Goal: Check status: Check status

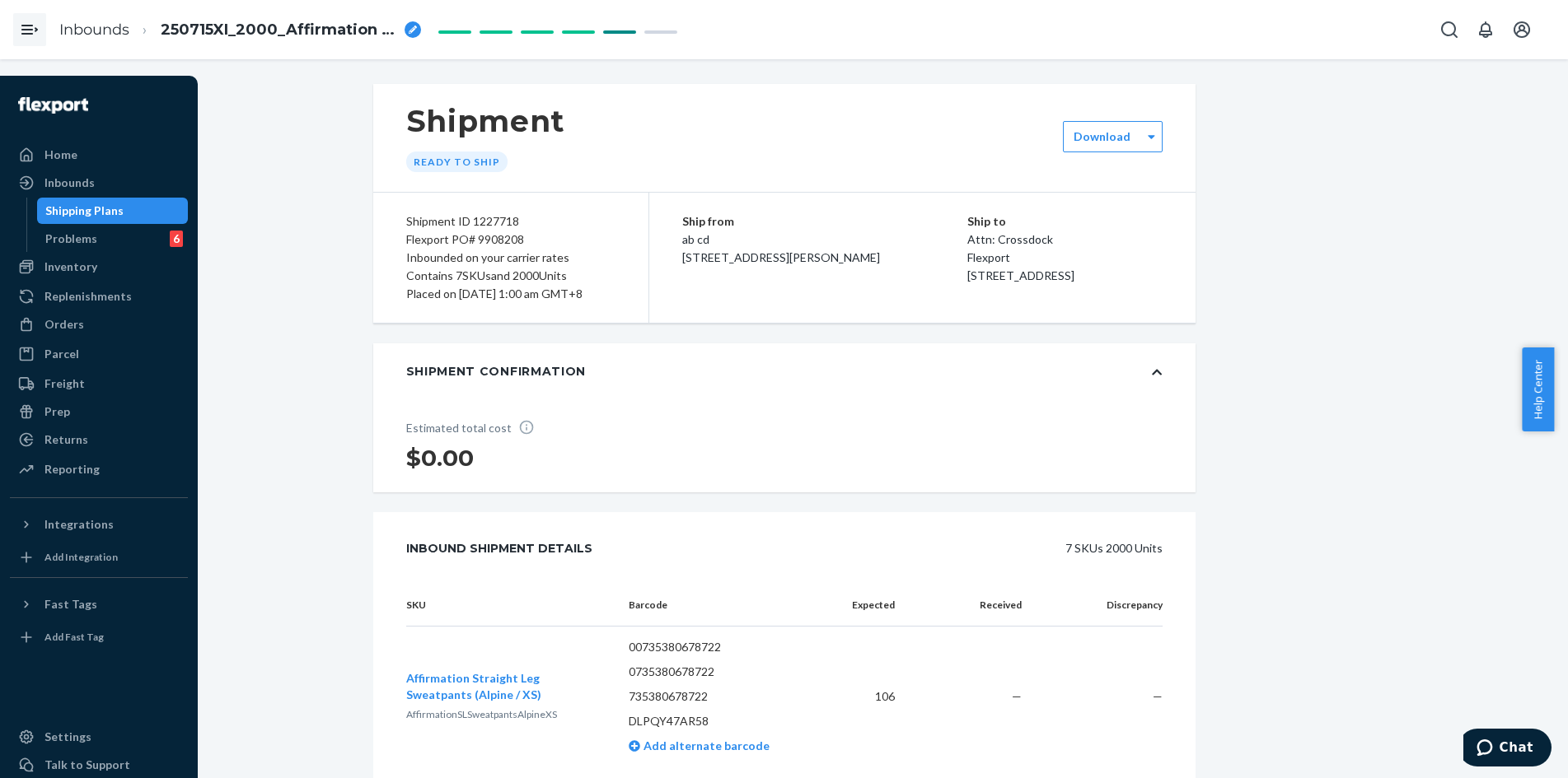
click at [39, 30] on icon "Open Navigation" at bounding box center [30, 30] width 20 height 20
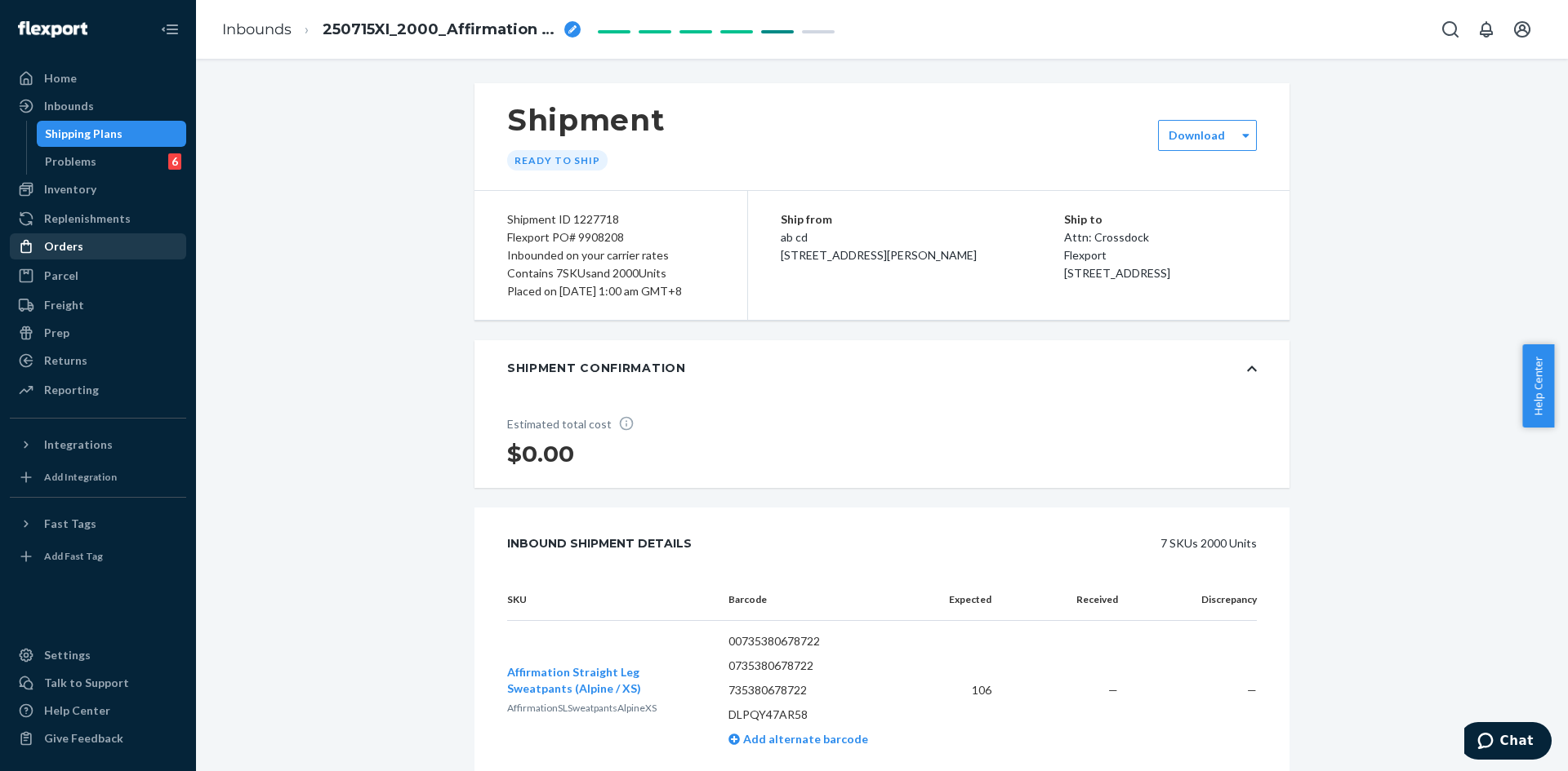
click at [75, 247] on div "Orders" at bounding box center [63, 246] width 39 height 16
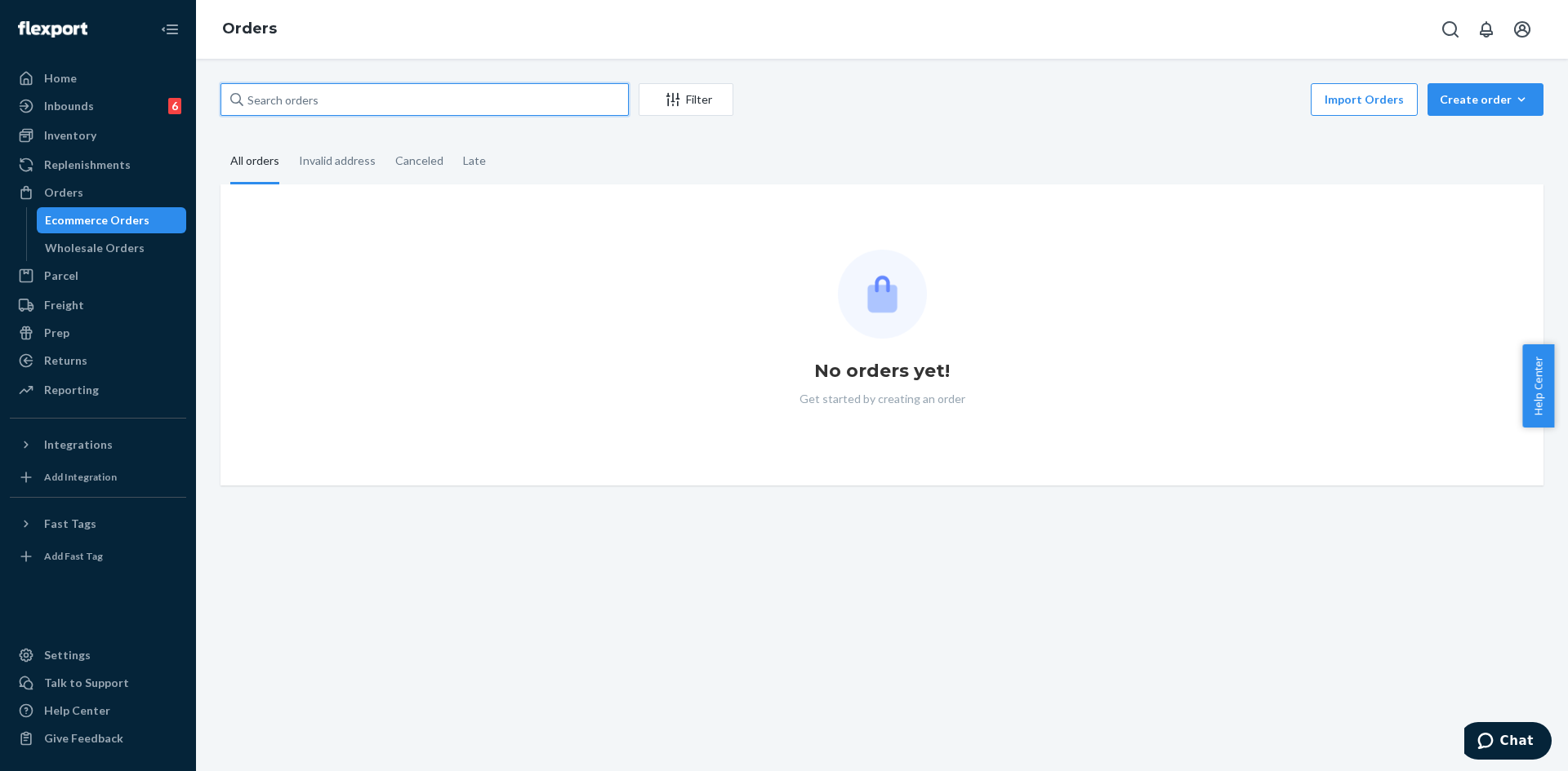
click at [300, 106] on input "text" at bounding box center [425, 100] width 408 height 33
paste input "254711557"
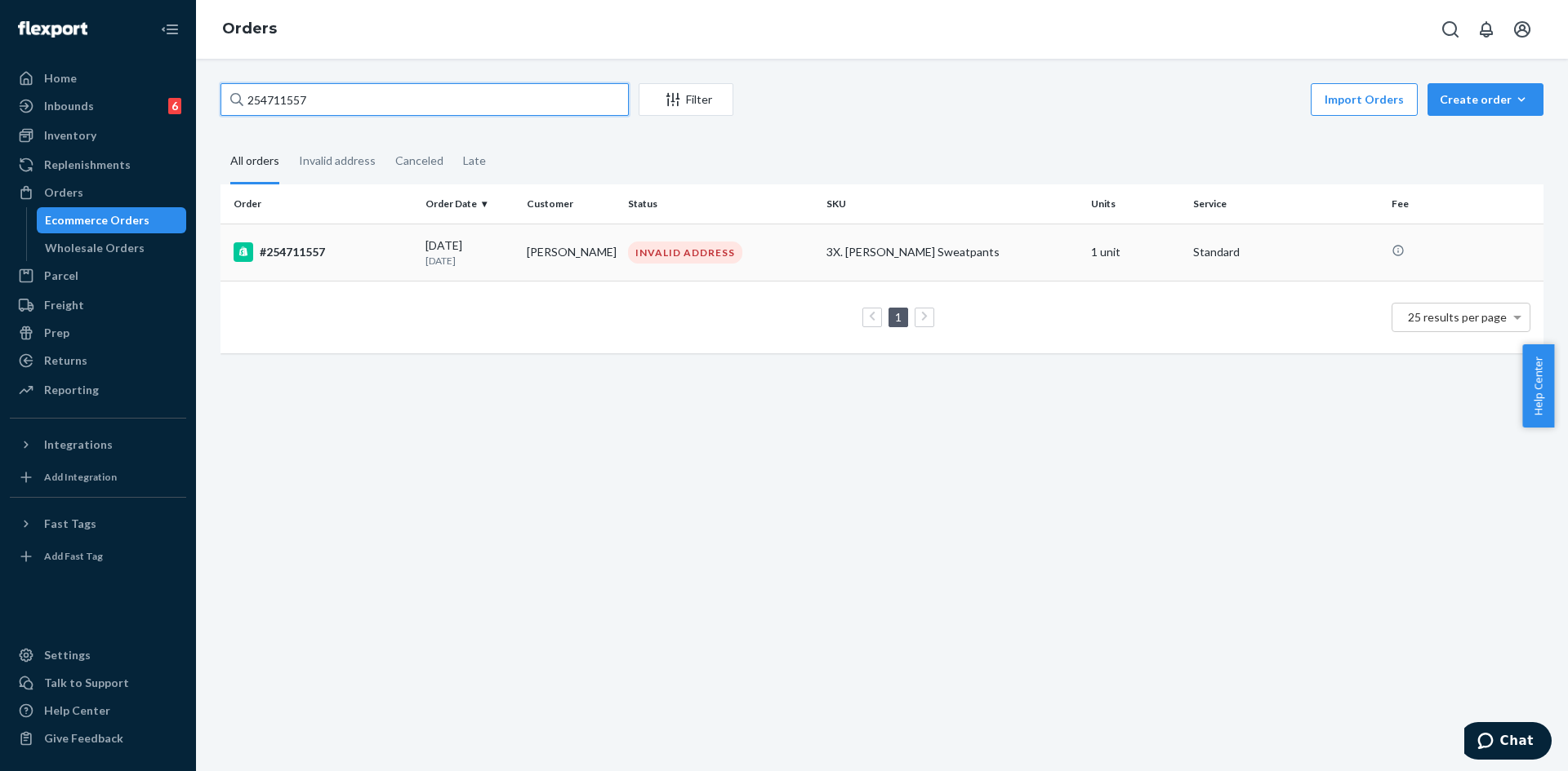
type input "254711557"
click at [356, 248] on div "#254711557" at bounding box center [323, 252] width 179 height 20
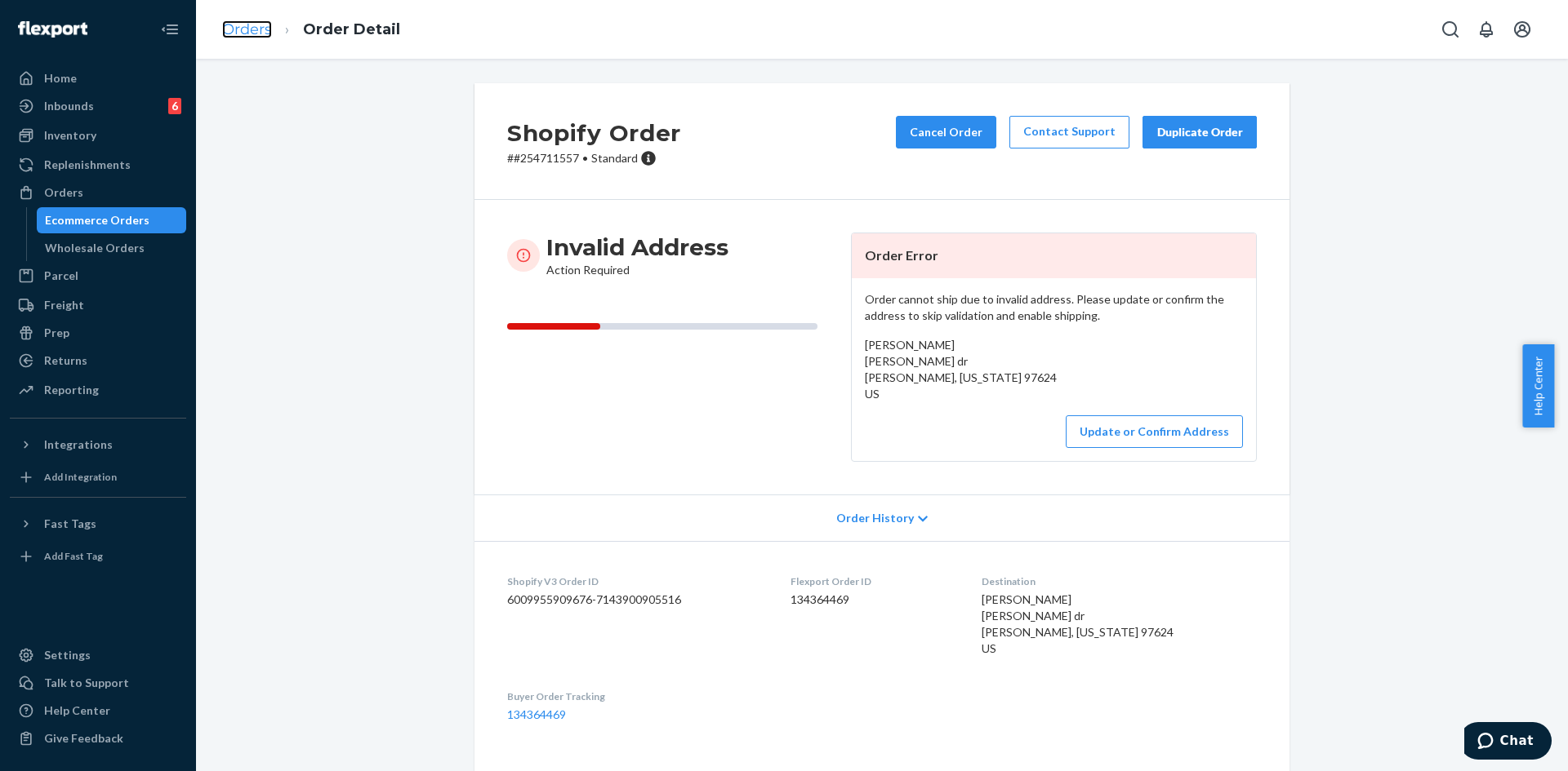
click at [261, 34] on link "Orders" at bounding box center [247, 29] width 50 height 18
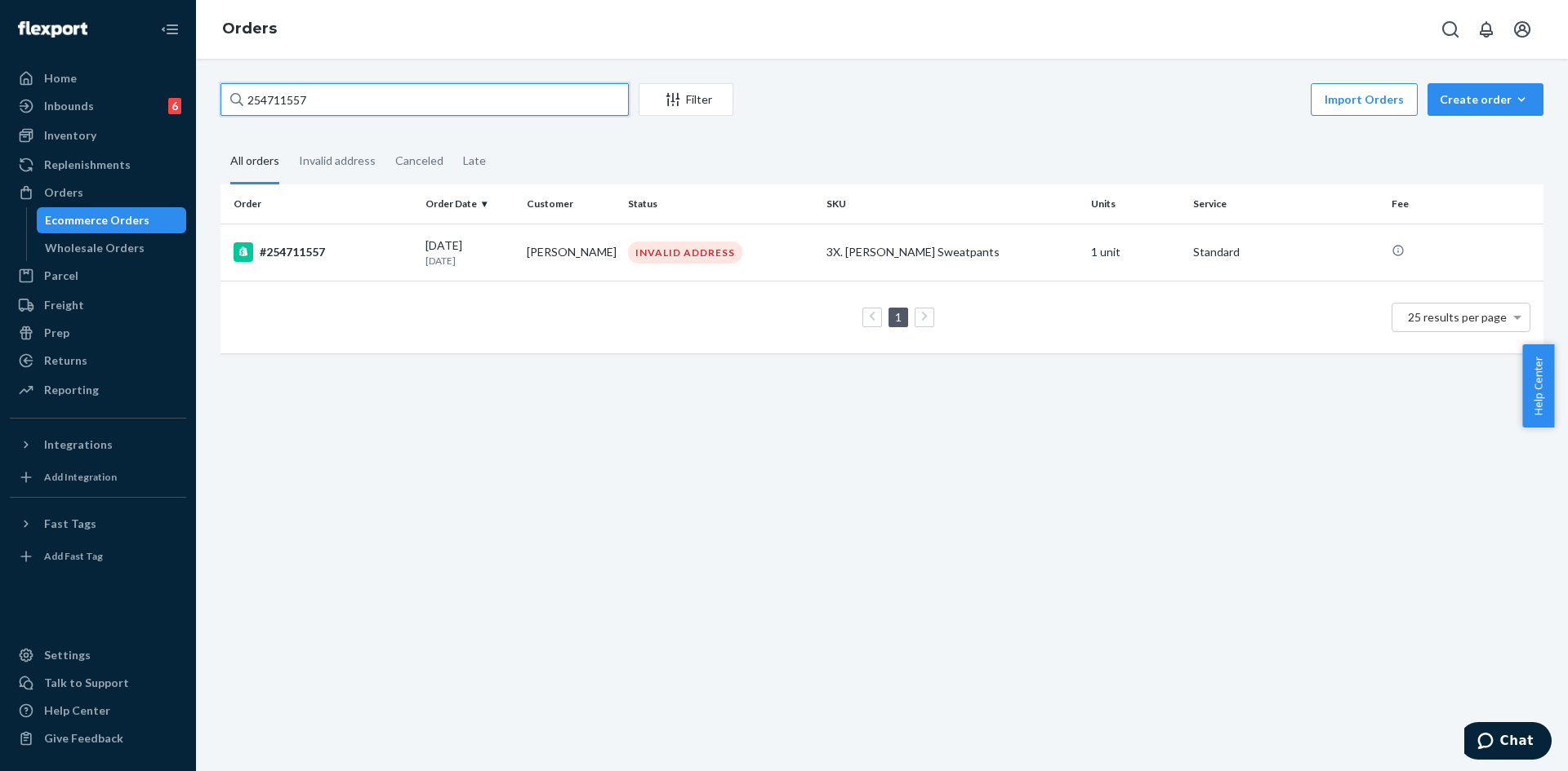
click at [278, 102] on input "254711557" at bounding box center [425, 100] width 408 height 33
paste input "0292"
type input "254710292"
click at [363, 247] on div "#254710292" at bounding box center [323, 252] width 179 height 20
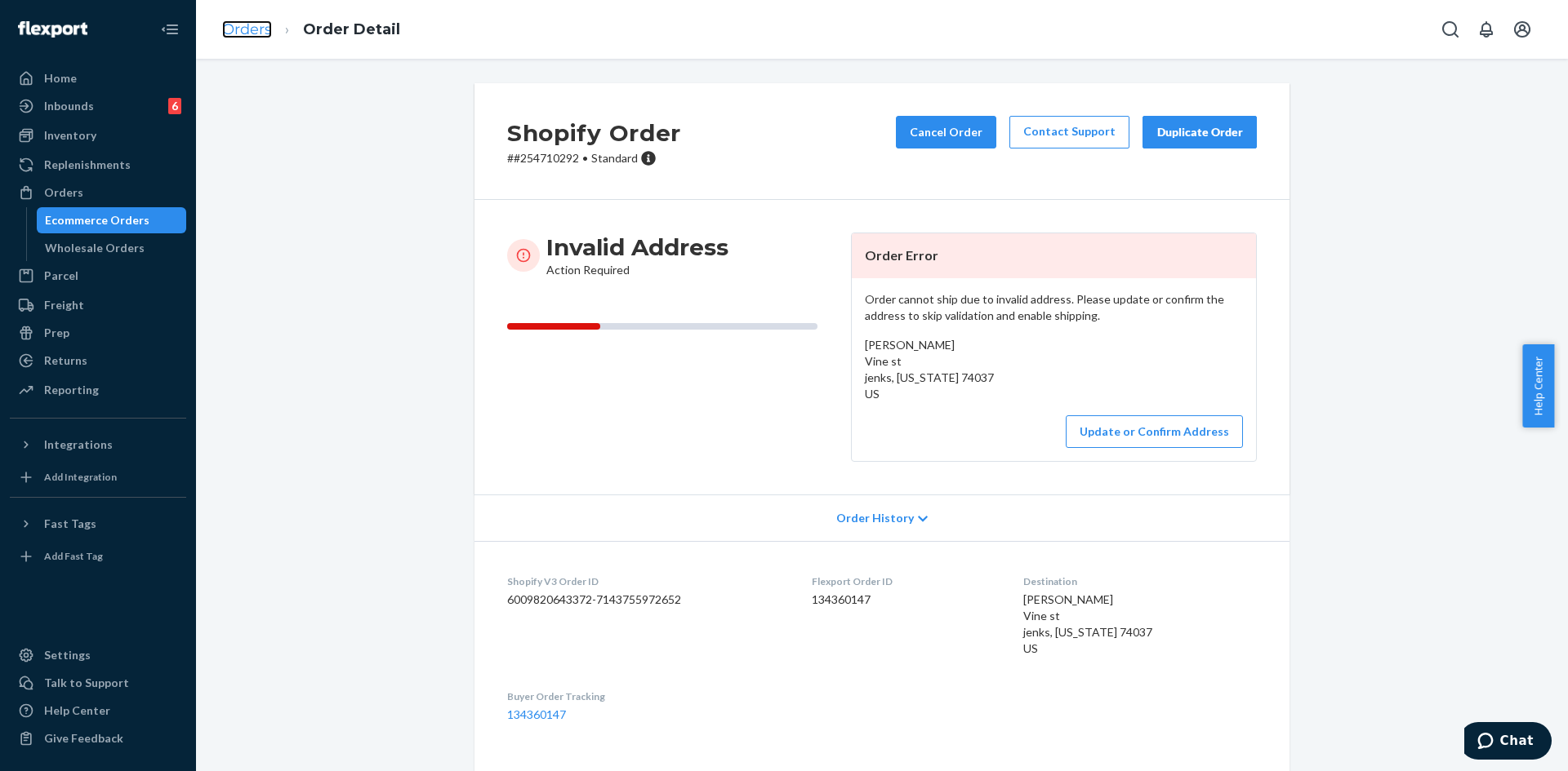
click at [256, 23] on link "Orders" at bounding box center [247, 29] width 50 height 18
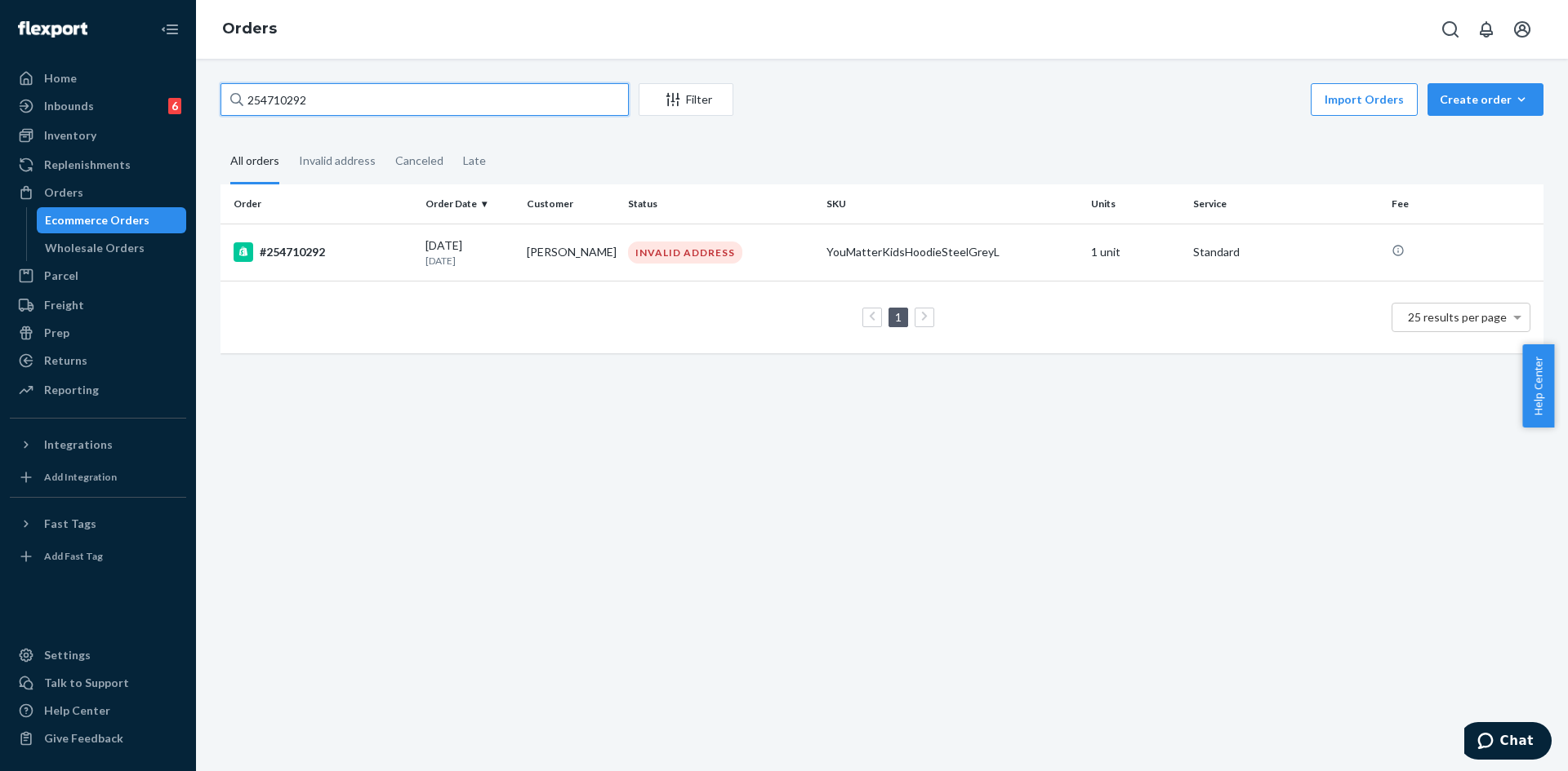
click at [270, 102] on input "254710292" at bounding box center [425, 100] width 408 height 33
paste input "07"
type input "254710207"
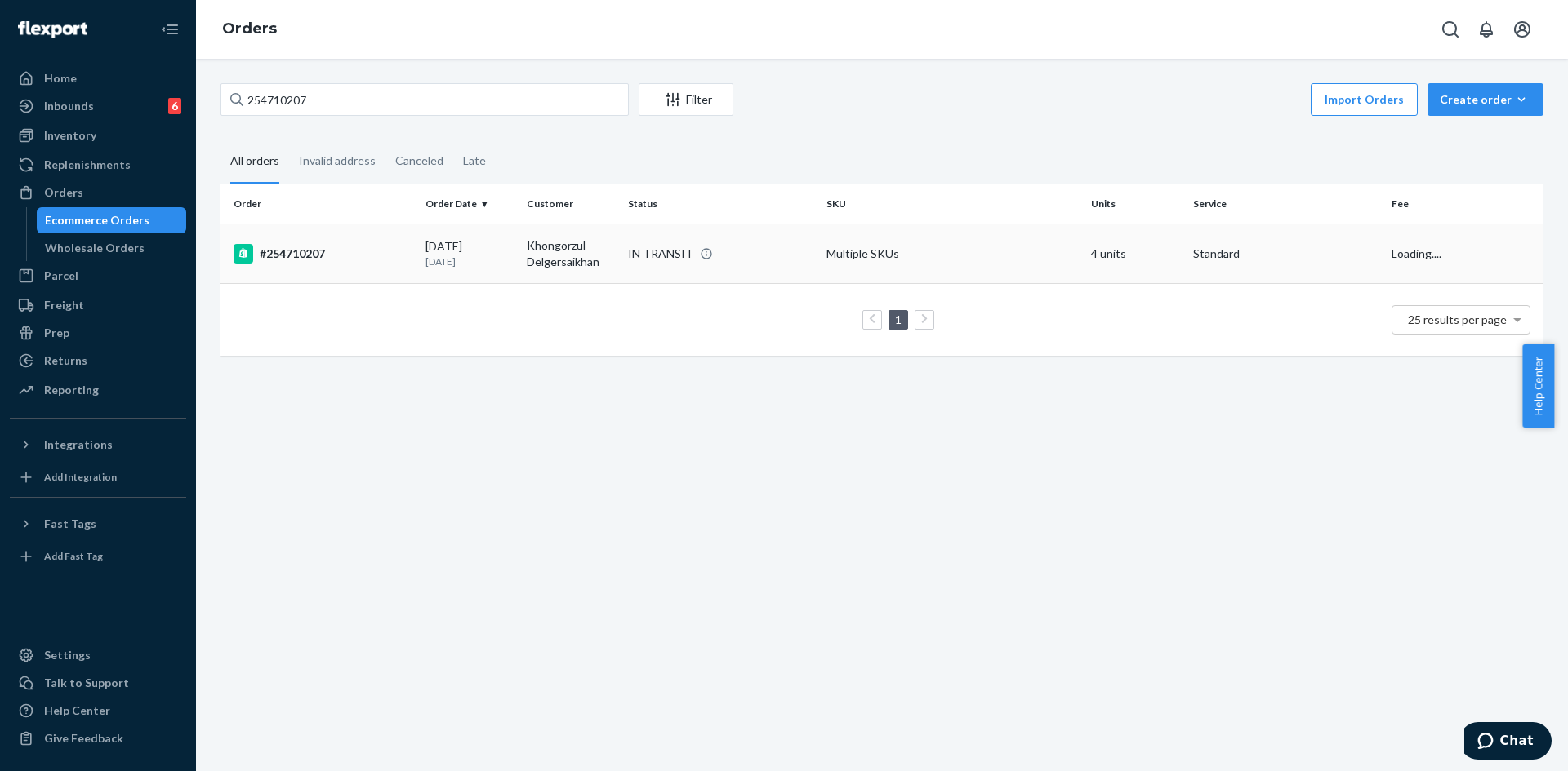
click at [495, 264] on p "[DATE]" at bounding box center [470, 261] width 89 height 14
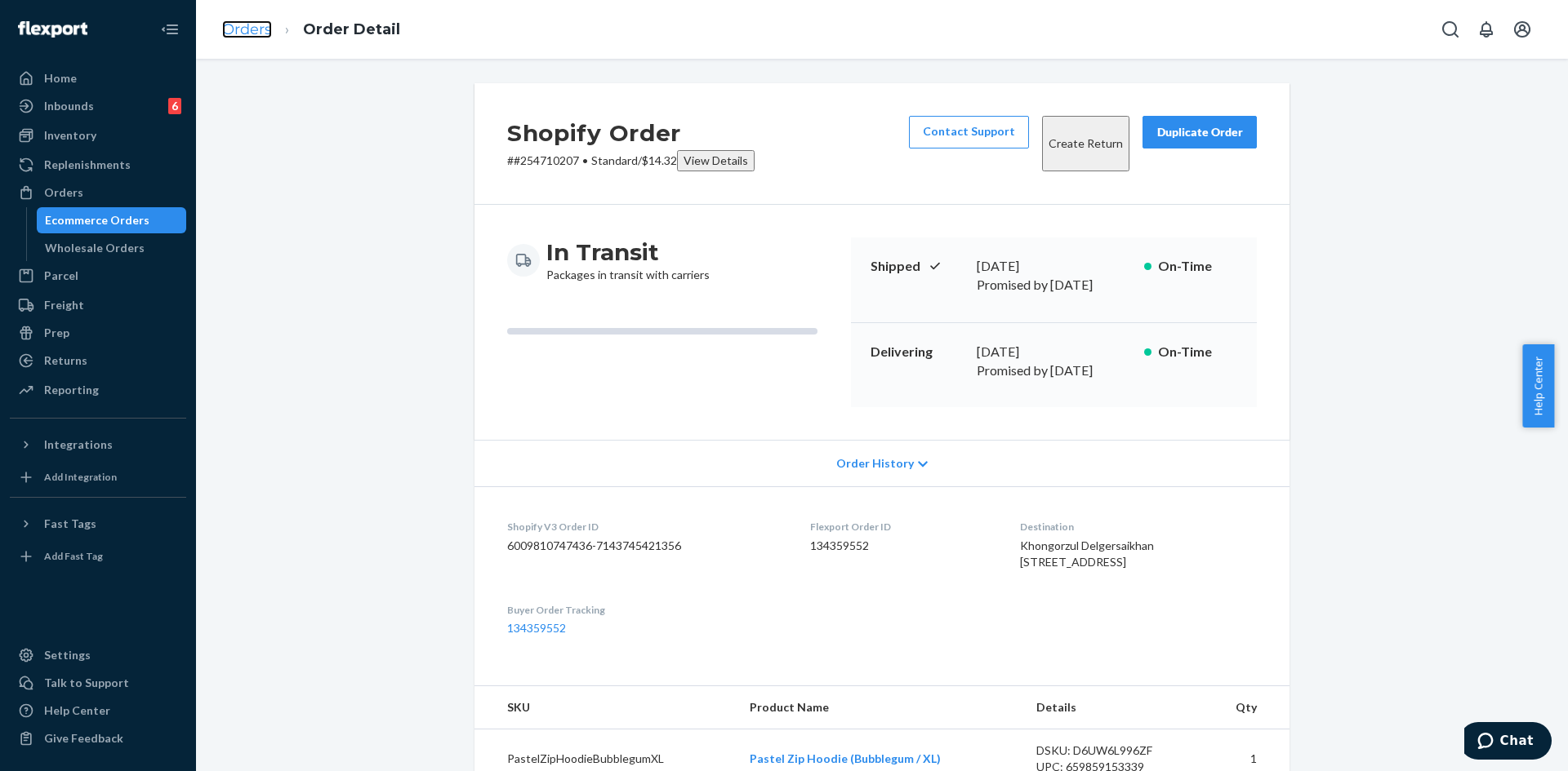
click at [230, 30] on link "Orders" at bounding box center [247, 29] width 50 height 18
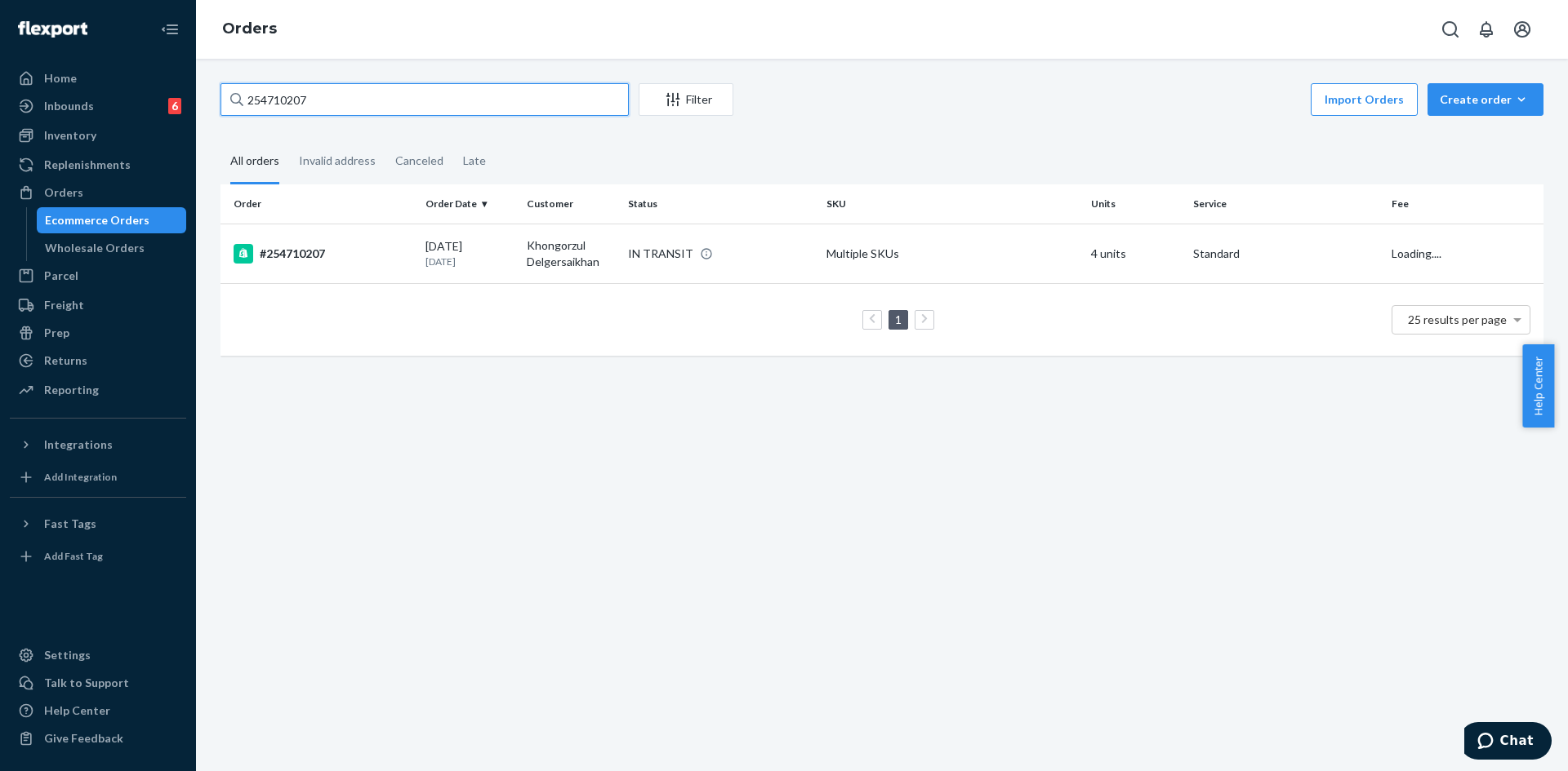
click at [294, 94] on input "254710207" at bounding box center [425, 100] width 408 height 33
paste input "0996"
type input "254709967"
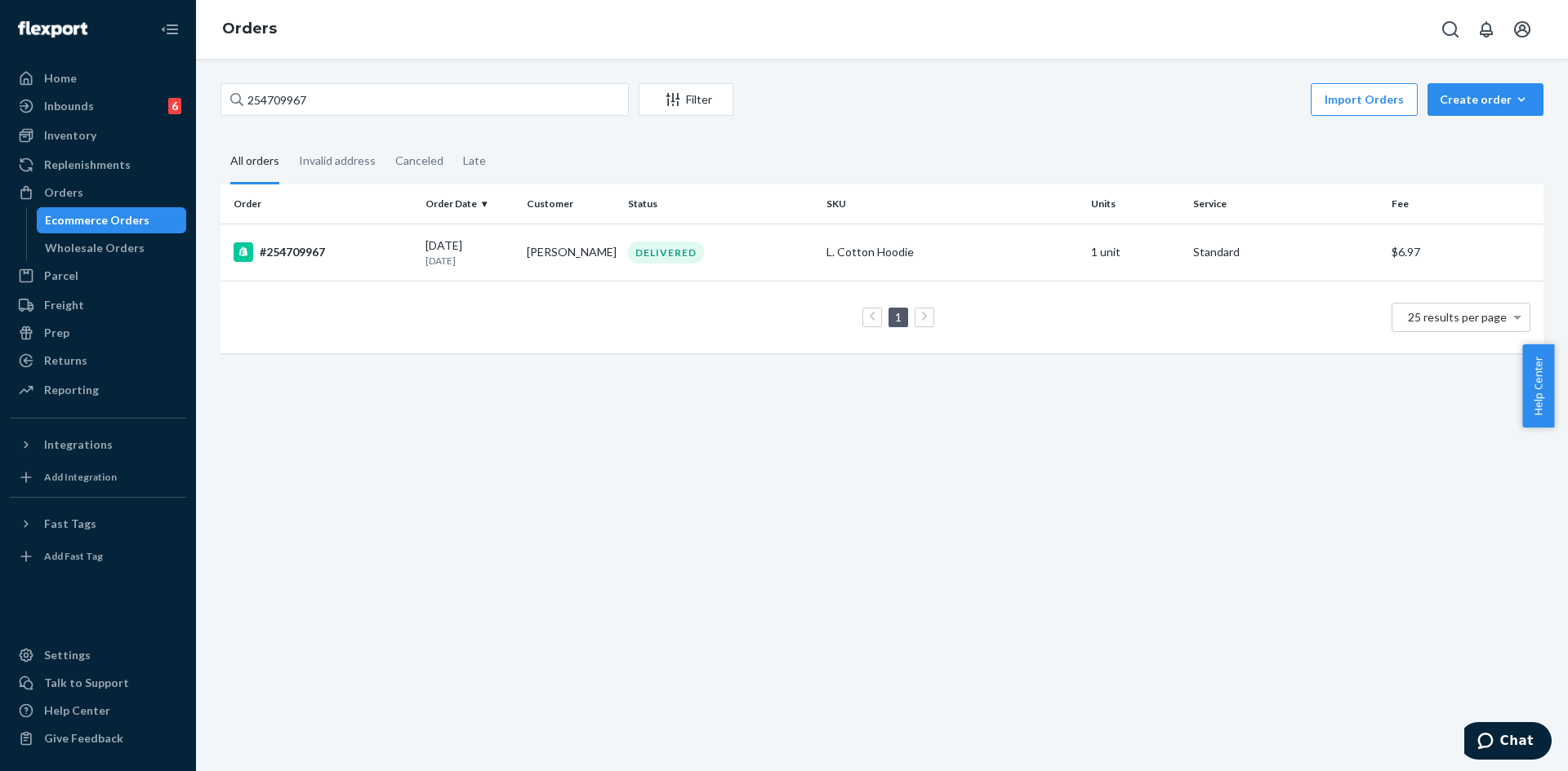
click at [389, 272] on td "#254709967" at bounding box center [320, 253] width 198 height 57
